Goal: Task Accomplishment & Management: Manage account settings

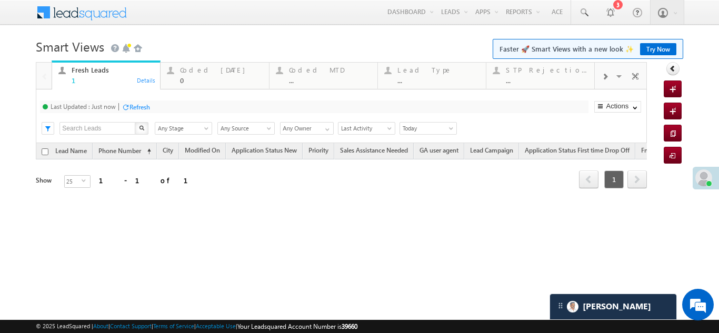
click at [150, 109] on div "Refresh" at bounding box center [139, 107] width 21 height 8
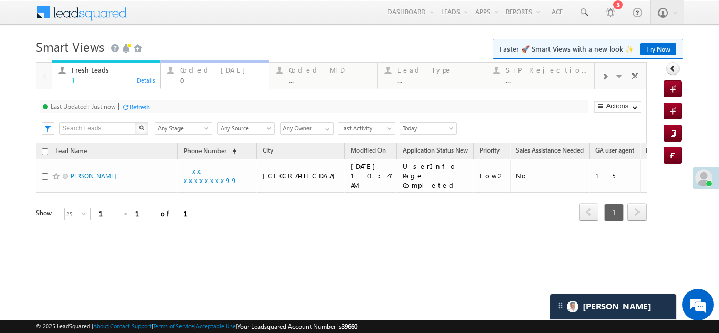
click at [209, 67] on div "Coded Today" at bounding box center [221, 70] width 82 height 8
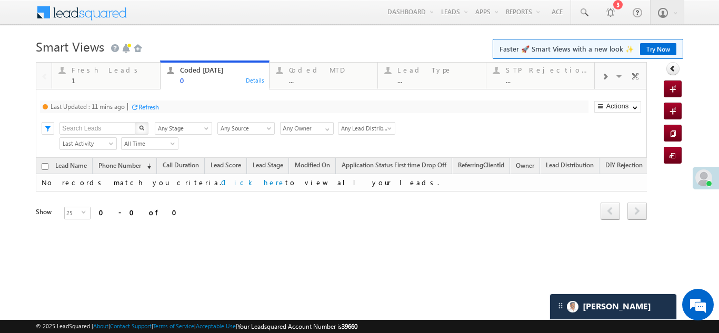
click at [155, 107] on div "Refresh" at bounding box center [148, 107] width 21 height 8
click at [82, 73] on div "Fresh Leads" at bounding box center [113, 70] width 82 height 8
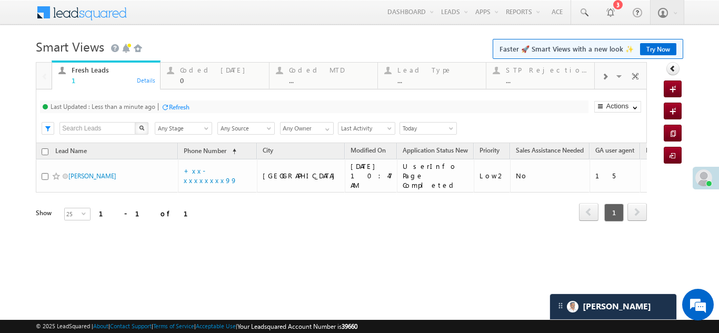
click at [178, 106] on div "Refresh" at bounding box center [179, 107] width 21 height 8
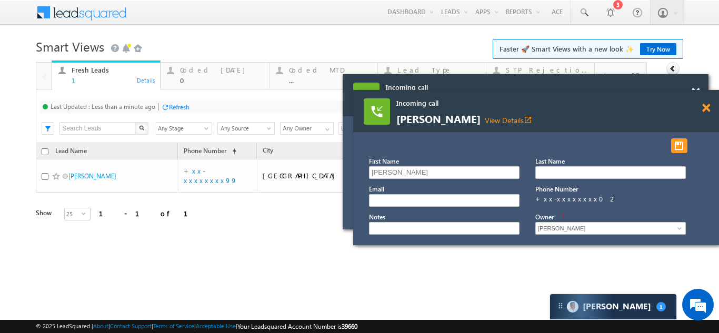
click at [700, 97] on span at bounding box center [696, 92] width 8 height 9
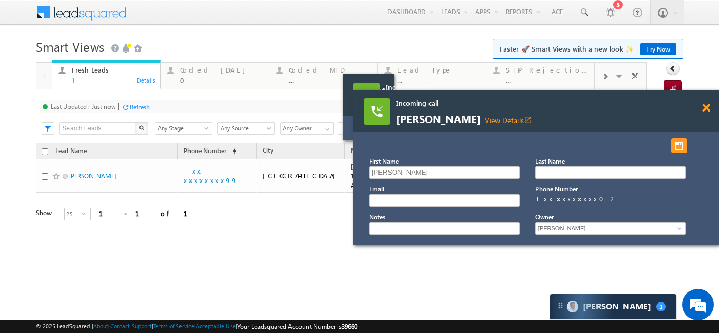
click at [385, 97] on span at bounding box center [381, 92] width 8 height 9
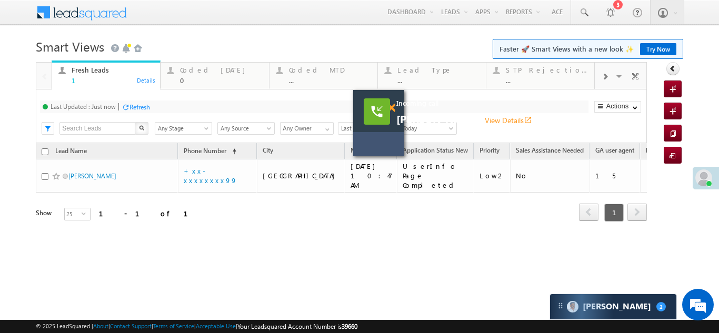
click at [394, 108] on span at bounding box center [391, 108] width 8 height 9
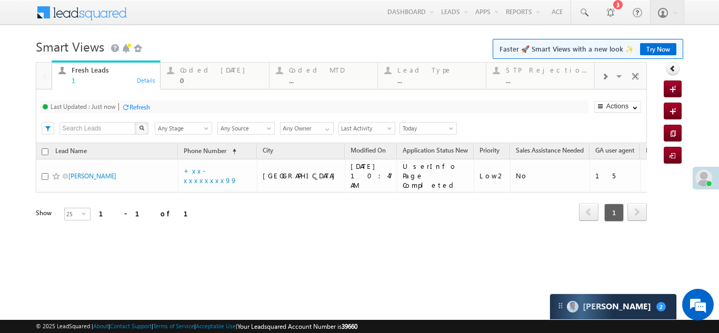
click at [145, 108] on div "Refresh" at bounding box center [139, 107] width 21 height 8
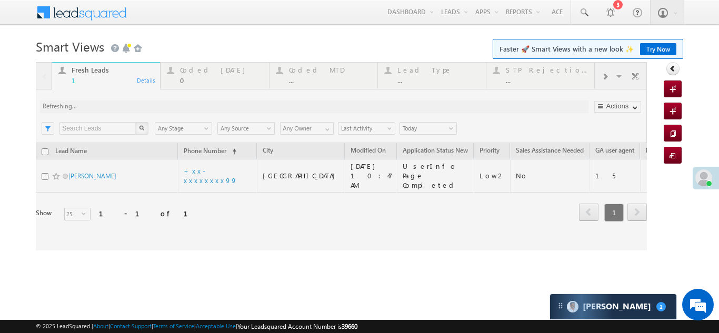
click at [207, 73] on div at bounding box center [341, 156] width 611 height 188
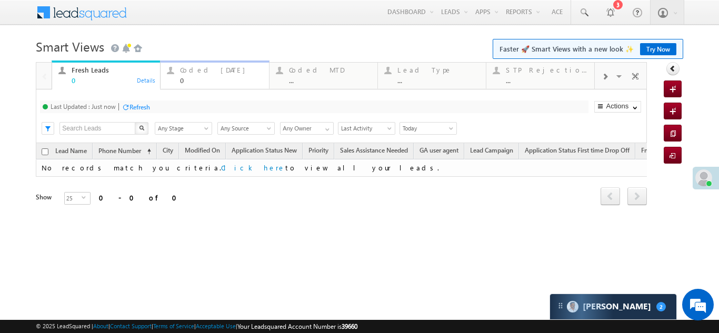
click at [200, 68] on div "Coded Today" at bounding box center [221, 70] width 82 height 8
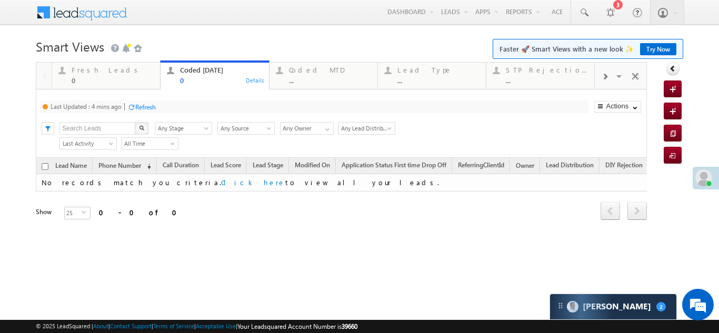
click at [146, 105] on div "Refresh" at bounding box center [145, 107] width 21 height 8
click at [91, 70] on div "Fresh Leads" at bounding box center [113, 70] width 82 height 8
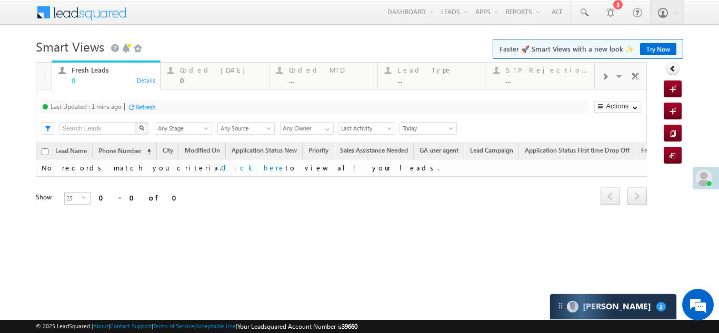
click at [143, 106] on div "Refresh" at bounding box center [145, 107] width 21 height 8
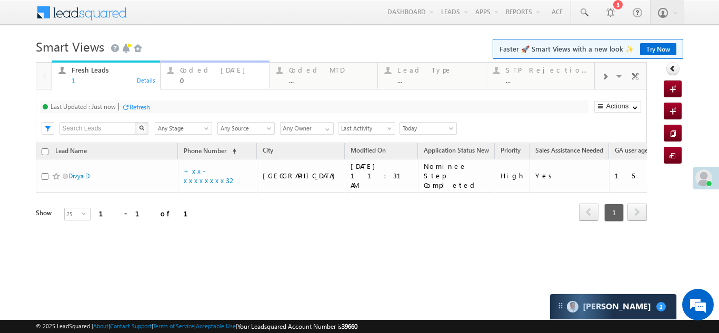
click at [194, 71] on div "Coded Today" at bounding box center [221, 70] width 82 height 8
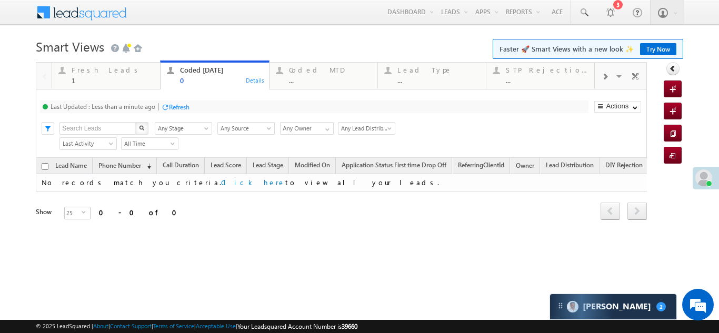
click at [179, 105] on div "Refresh" at bounding box center [179, 107] width 21 height 8
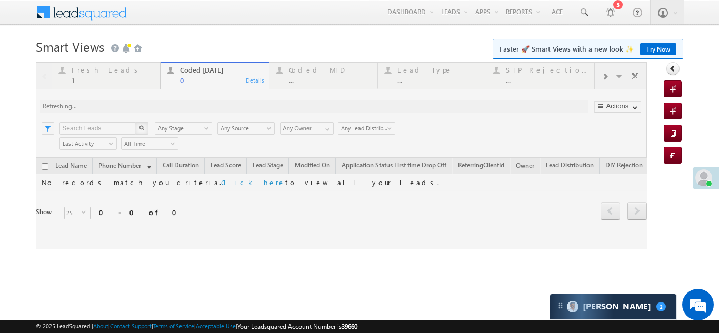
click at [78, 69] on div at bounding box center [341, 155] width 611 height 187
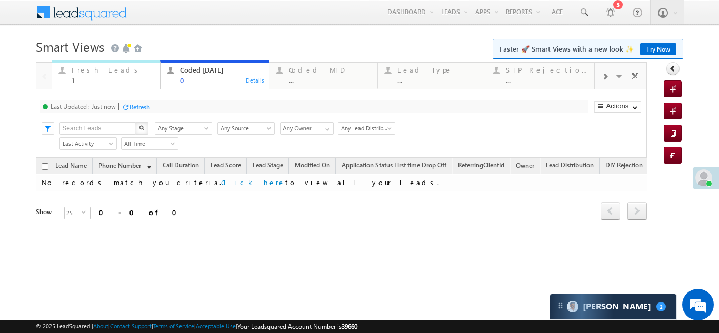
click at [93, 72] on div "Fresh Leads" at bounding box center [113, 70] width 82 height 8
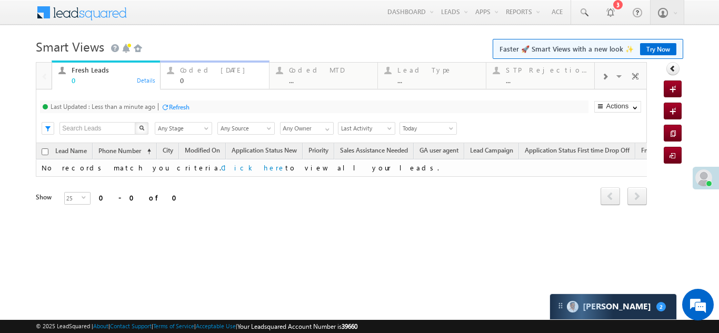
click at [199, 77] on div "0" at bounding box center [221, 80] width 82 height 8
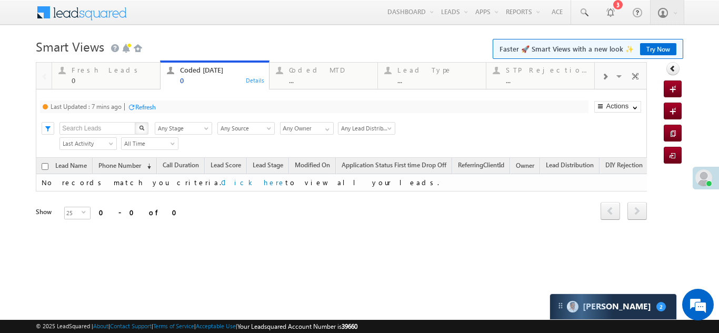
click at [154, 110] on div "Refresh" at bounding box center [145, 107] width 21 height 8
click at [137, 108] on div "Refresh" at bounding box center [139, 107] width 21 height 8
click at [99, 68] on div "Fresh Leads" at bounding box center [113, 70] width 82 height 8
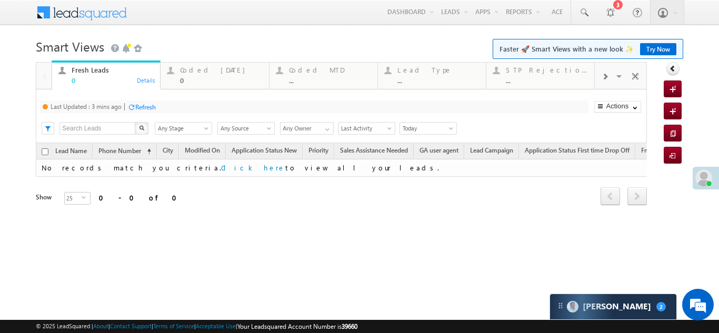
click at [147, 108] on div "Refresh" at bounding box center [145, 107] width 21 height 8
click at [203, 74] on div "Coded Today 0" at bounding box center [221, 74] width 82 height 21
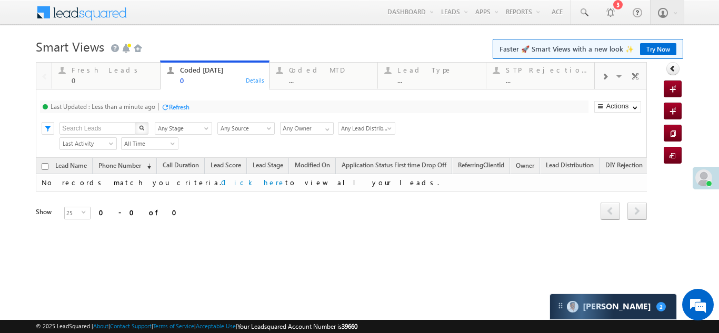
click at [179, 109] on div "Refresh" at bounding box center [179, 107] width 21 height 8
click at [182, 106] on div "Refresh" at bounding box center [179, 107] width 21 height 8
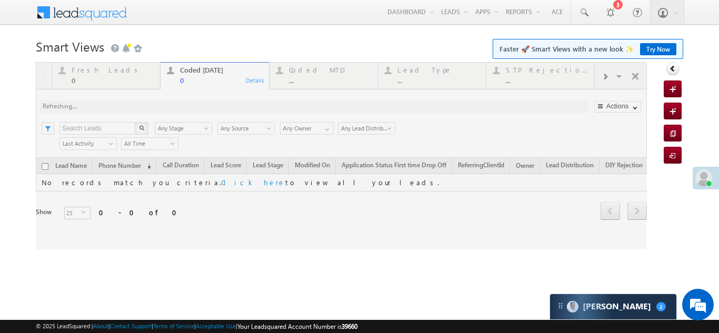
click at [181, 104] on div at bounding box center [341, 155] width 611 height 187
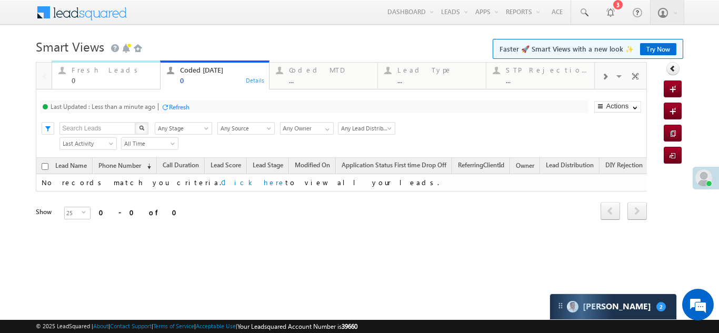
click at [97, 72] on div "Fresh Leads" at bounding box center [113, 70] width 82 height 8
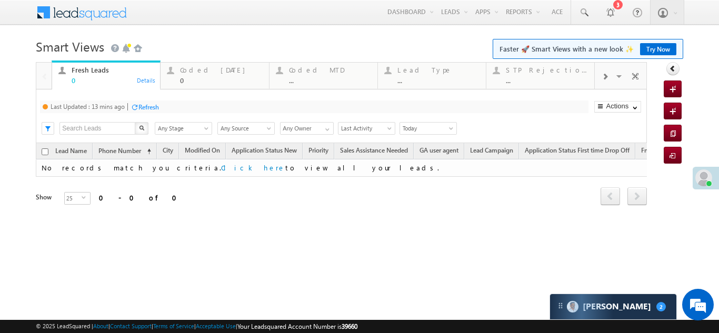
click at [155, 105] on div "Refresh" at bounding box center [148, 107] width 21 height 8
click at [195, 72] on div "Coded Today" at bounding box center [221, 70] width 82 height 8
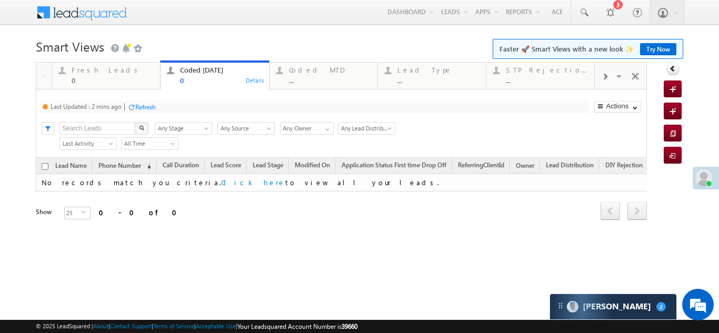
click at [145, 103] on div "Refresh" at bounding box center [145, 107] width 21 height 8
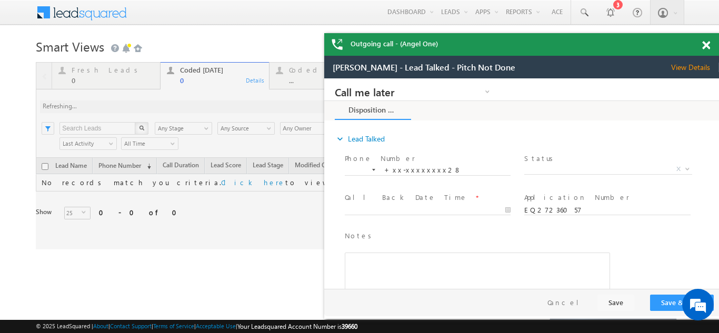
click at [703, 45] on span at bounding box center [706, 45] width 8 height 9
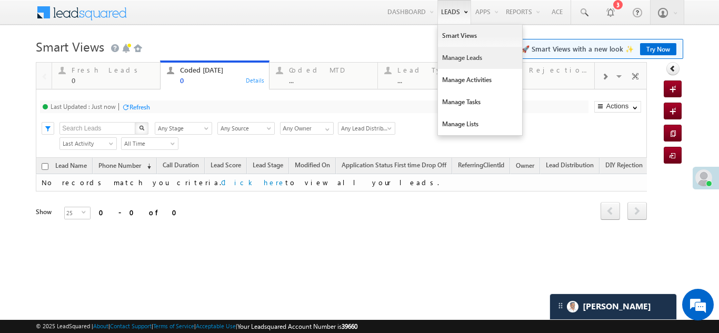
click at [452, 55] on link "Manage Leads" at bounding box center [480, 58] width 84 height 22
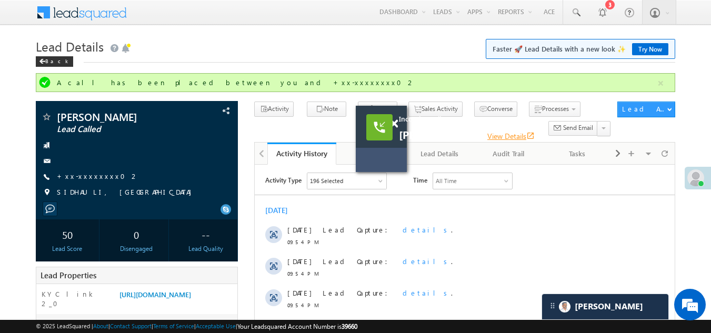
click at [510, 134] on link "View Details open_in_new" at bounding box center [510, 136] width 47 height 10
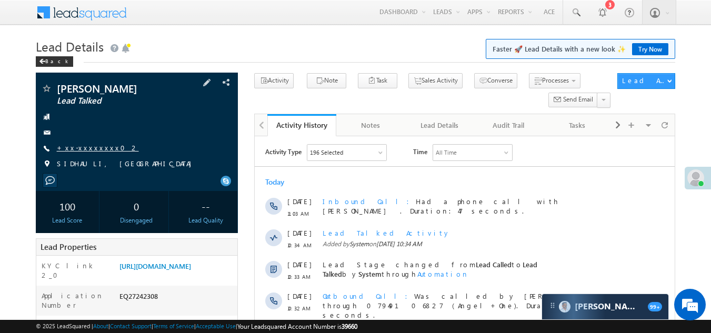
click at [86, 148] on link "+xx-xxxxxxxx02" at bounding box center [98, 147] width 82 height 9
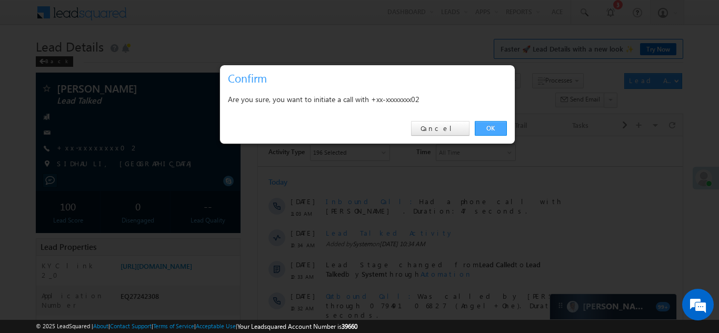
click at [492, 123] on link "OK" at bounding box center [491, 128] width 32 height 15
